Goal: Task Accomplishment & Management: Use online tool/utility

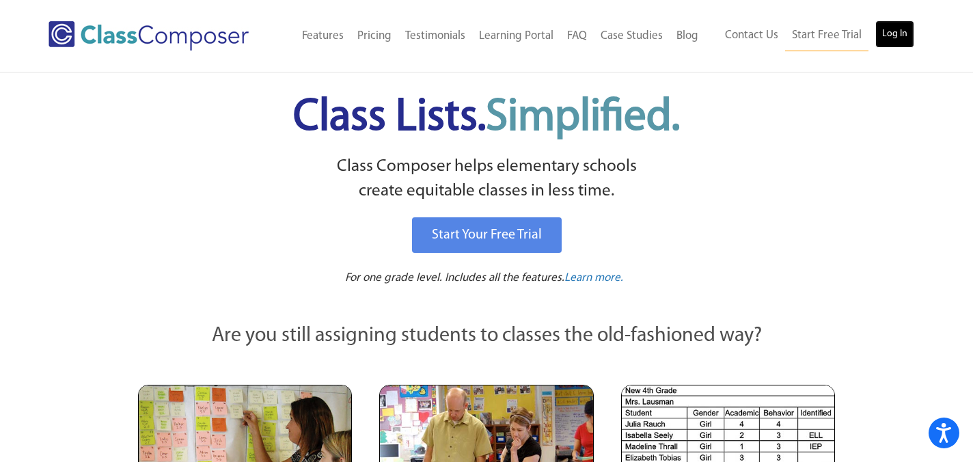
click at [889, 22] on link "Log In" at bounding box center [894, 33] width 39 height 27
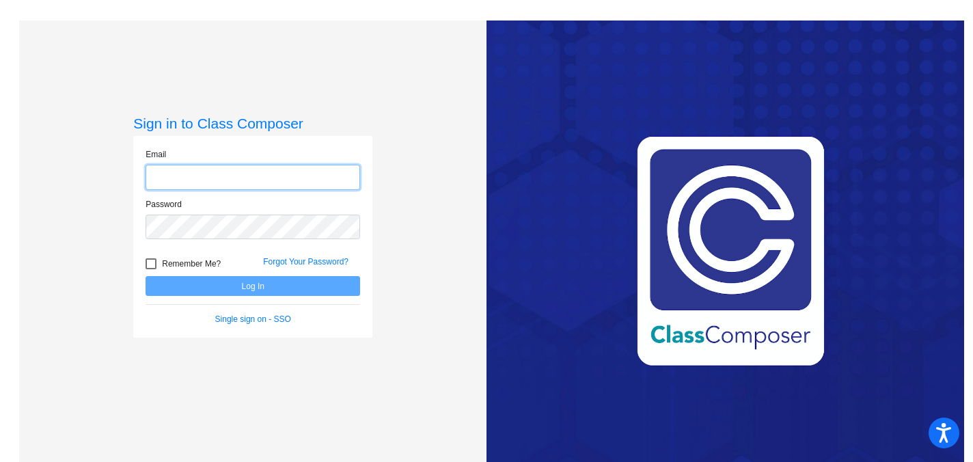
type input "wierschemj@asf.edu.mx"
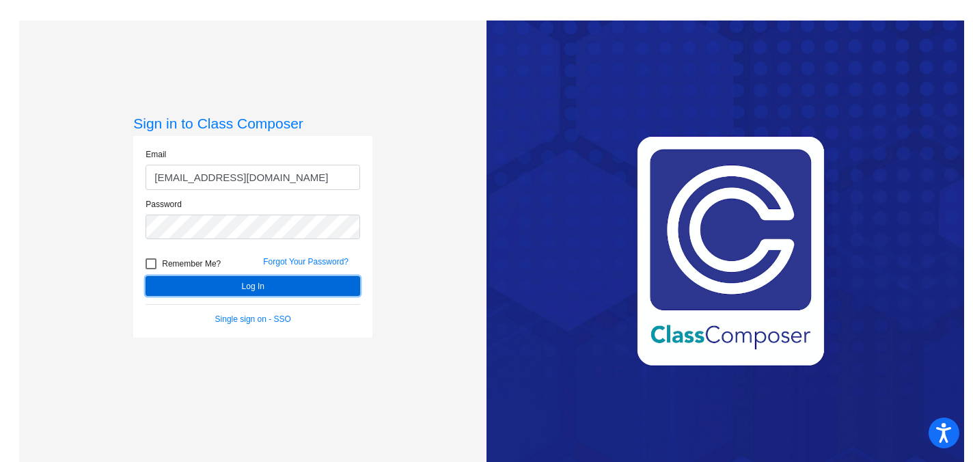
click at [209, 279] on button "Log In" at bounding box center [252, 286] width 214 height 20
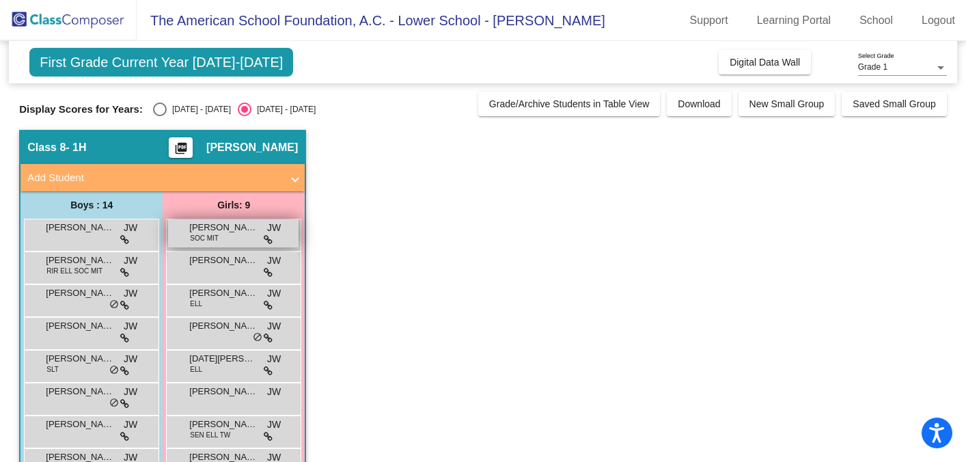
click at [225, 231] on span "ASTRID ARMENTA" at bounding box center [223, 228] width 68 height 14
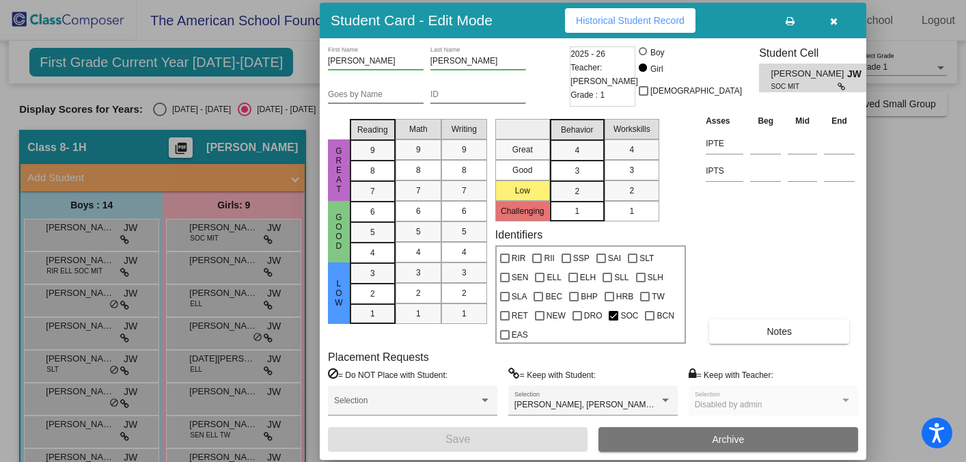
click at [932, 218] on div at bounding box center [483, 231] width 966 height 462
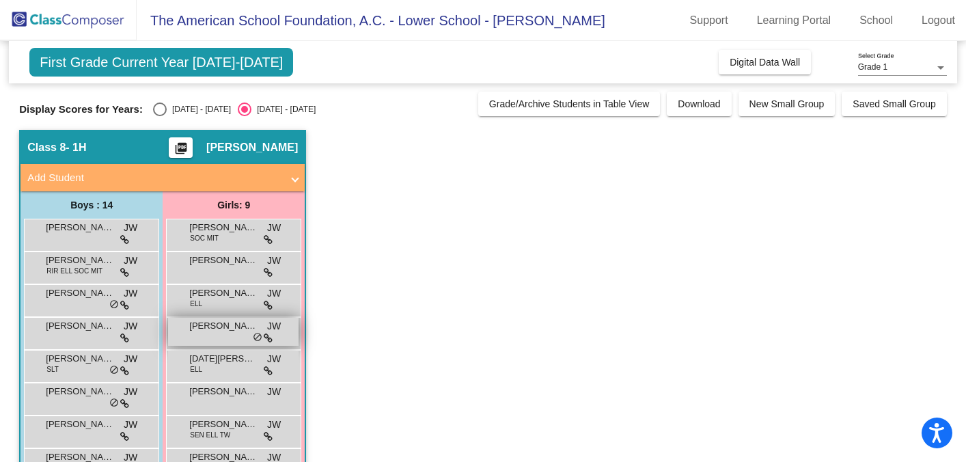
click at [210, 334] on div "LIAT KAHN JW lock do_not_disturb_alt" at bounding box center [233, 332] width 130 height 28
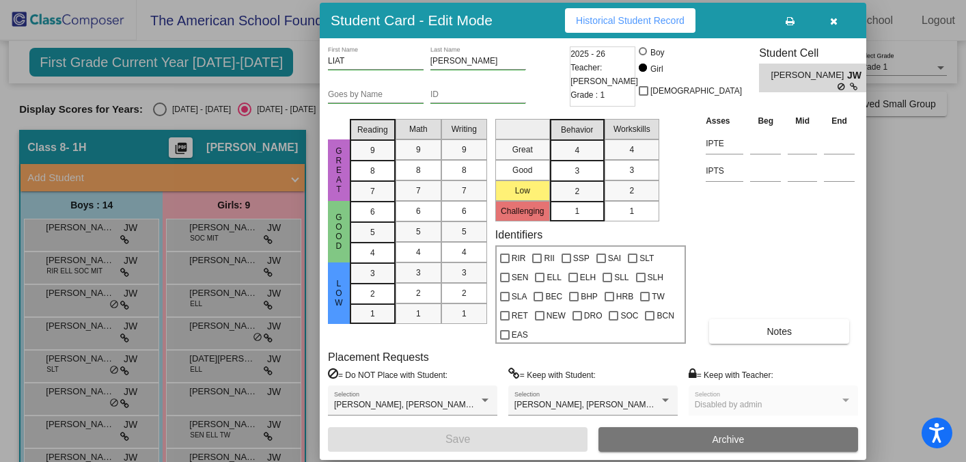
click at [917, 206] on div at bounding box center [483, 231] width 966 height 462
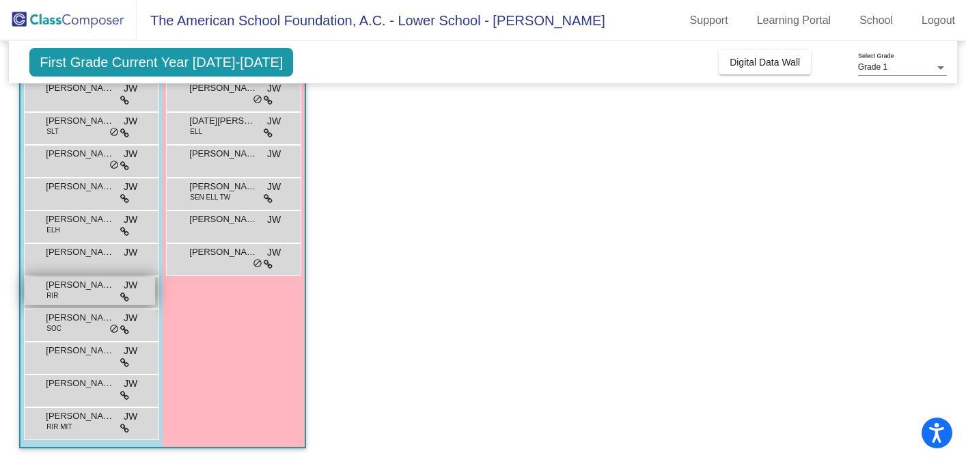
scroll to position [235, 0]
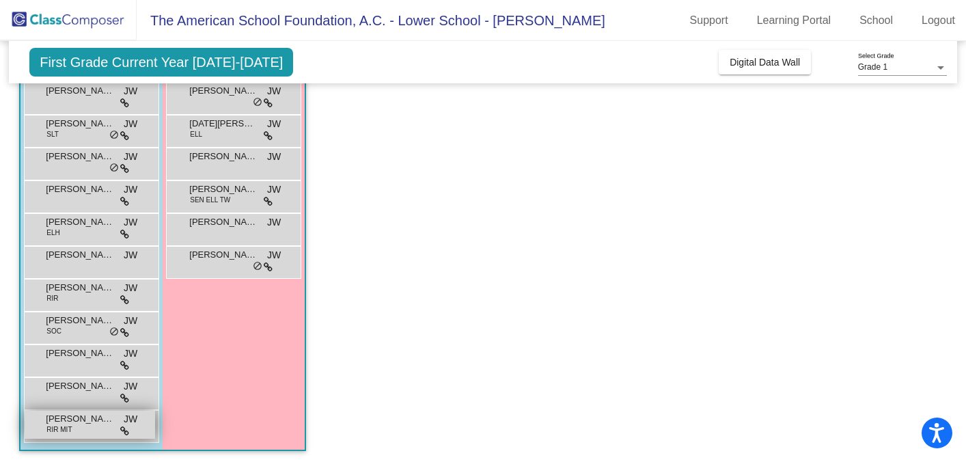
click at [81, 432] on div "SAMUEL SEVY RIR MIT JW lock do_not_disturb_alt" at bounding box center [90, 424] width 130 height 28
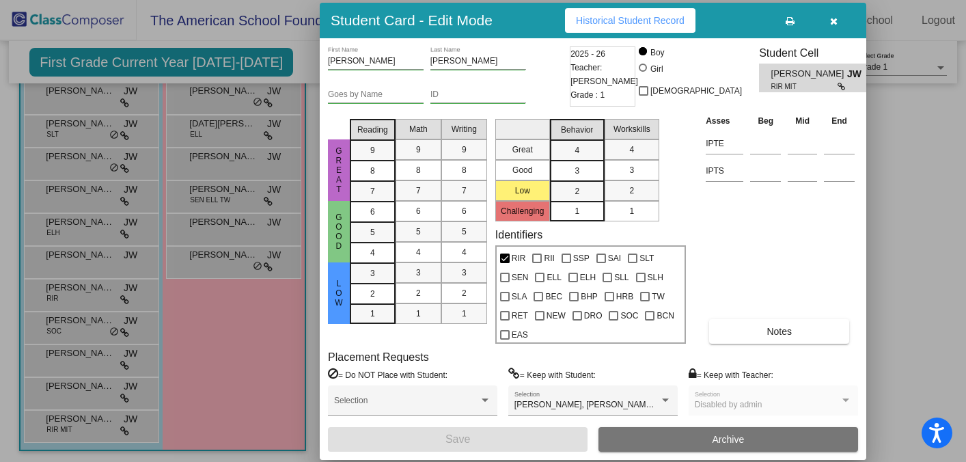
scroll to position [0, 0]
click at [74, 358] on div at bounding box center [483, 231] width 966 height 462
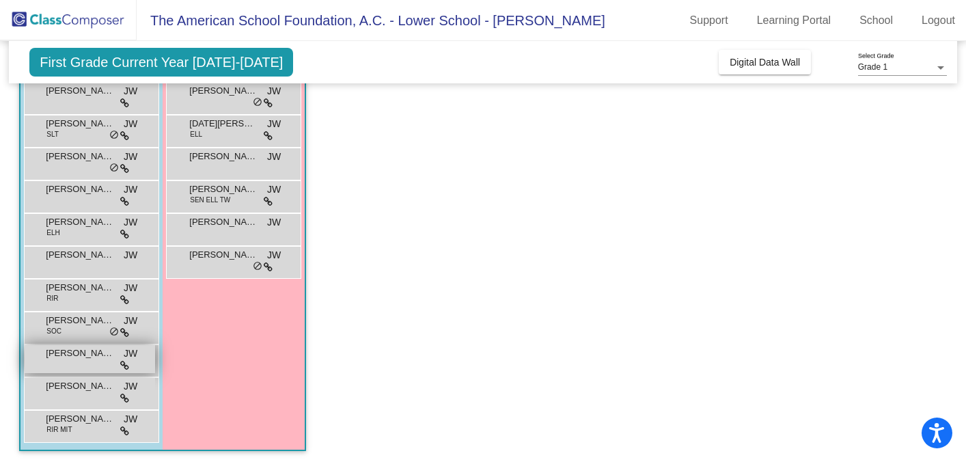
click at [74, 358] on span "MARCELO ROMERO" at bounding box center [80, 353] width 68 height 14
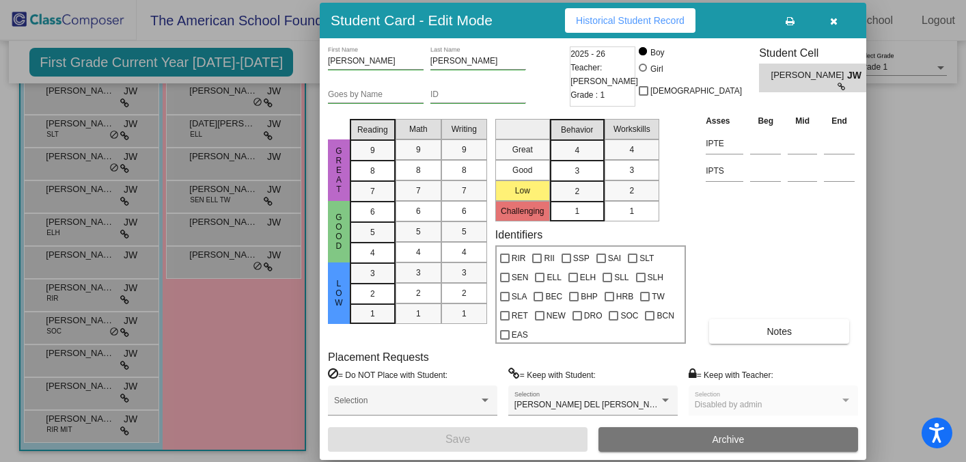
click at [71, 324] on div at bounding box center [483, 231] width 966 height 462
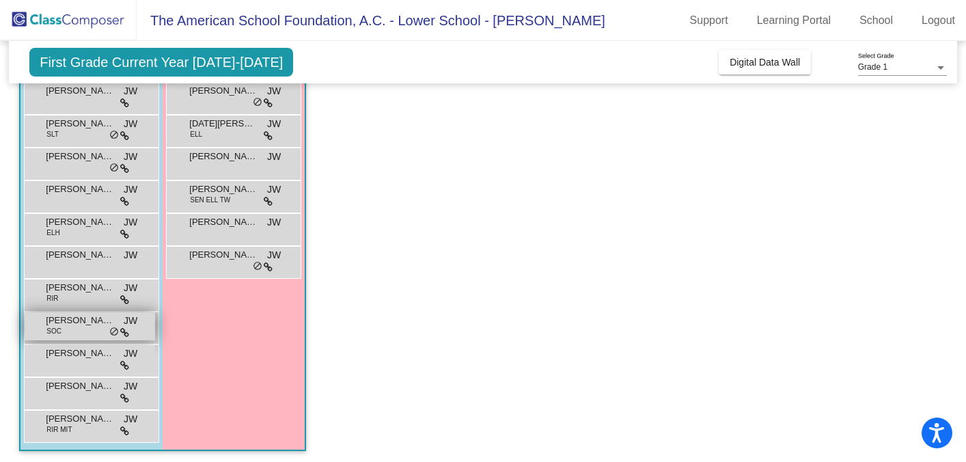
click at [71, 324] on span "LORENZO ANDRADE" at bounding box center [80, 320] width 68 height 14
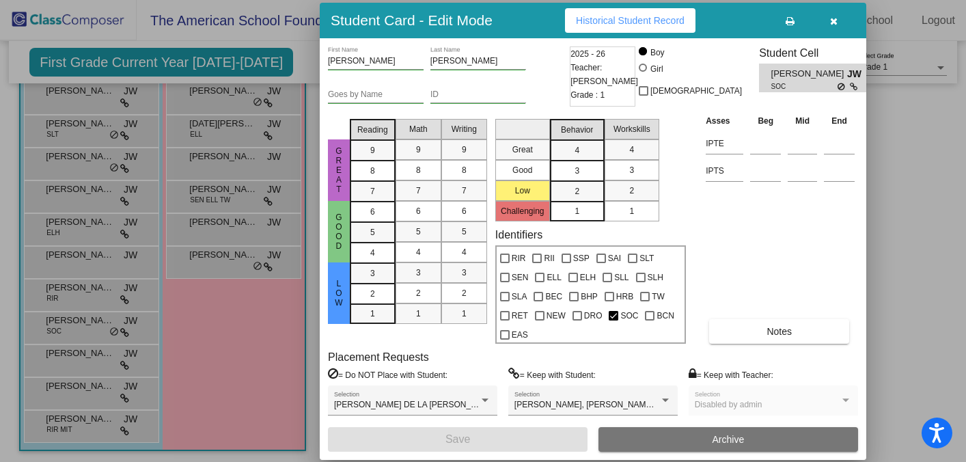
click at [78, 273] on div at bounding box center [483, 231] width 966 height 462
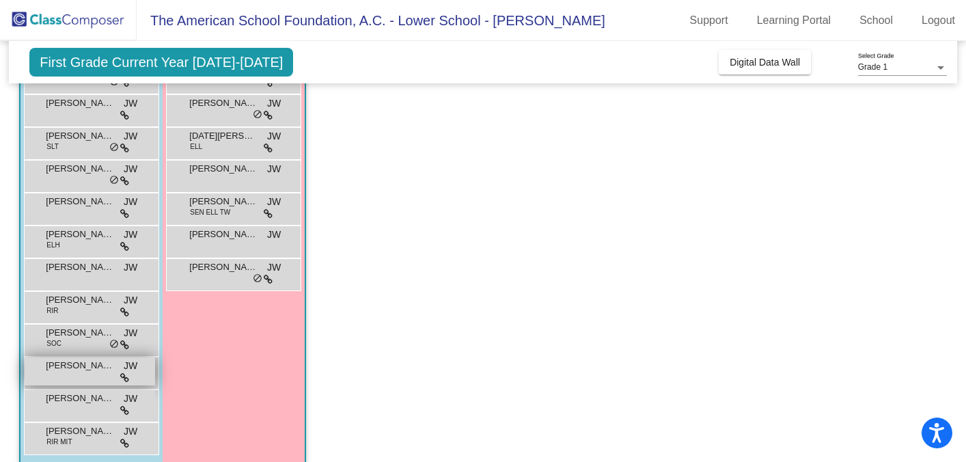
scroll to position [238, 0]
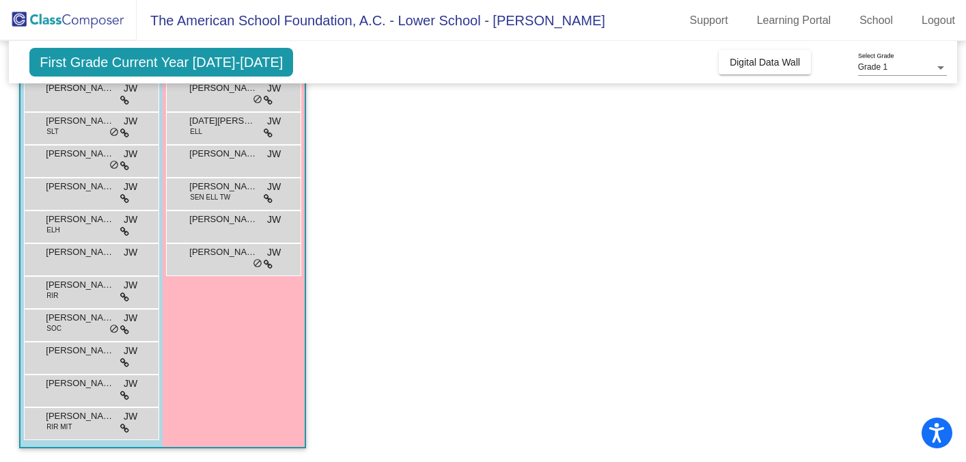
click at [435, 297] on app-classroom "Class 8 - 1H picture_as_pdf Jenny Wierschem Add Student First Name Last Name St…" at bounding box center [482, 177] width 927 height 570
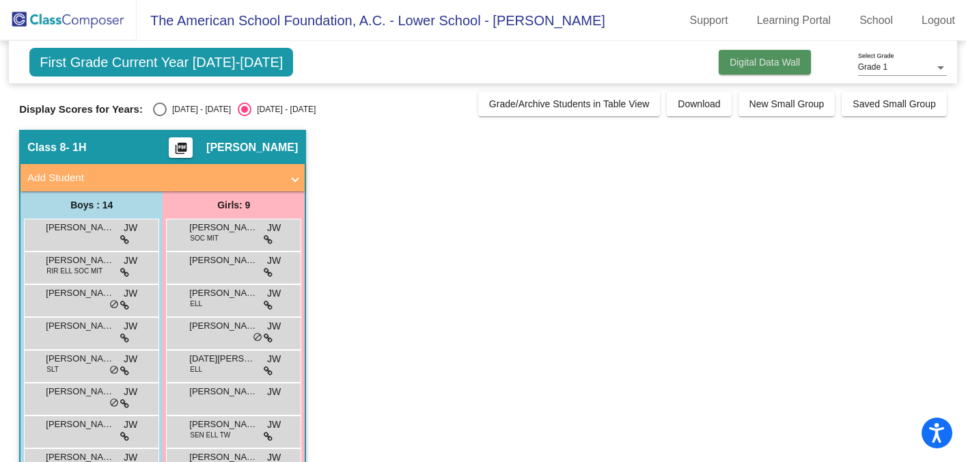
click at [759, 51] on button "Digital Data Wall" at bounding box center [765, 62] width 92 height 25
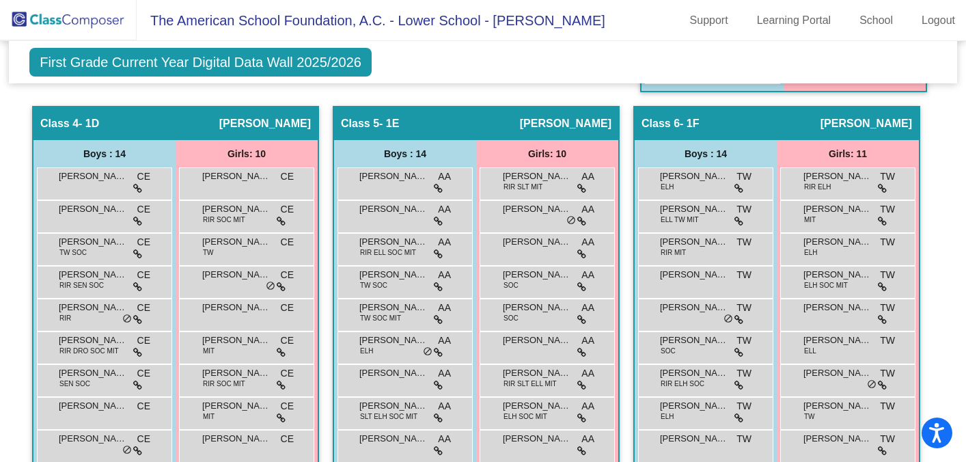
scroll to position [959, 0]
